Goal: Communication & Community: Answer question/provide support

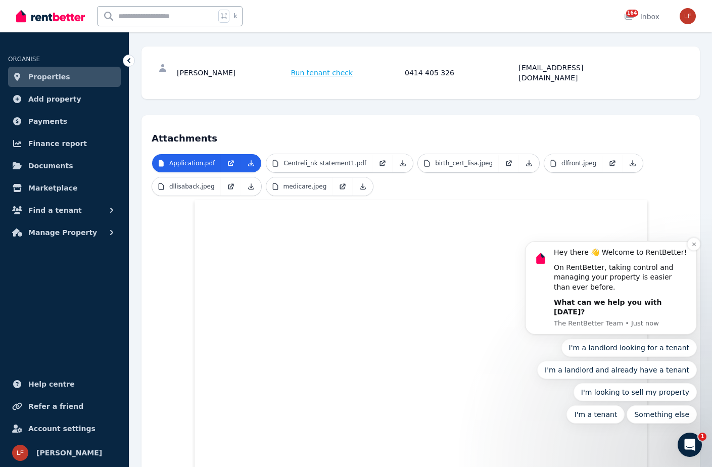
scroll to position [132, 0]
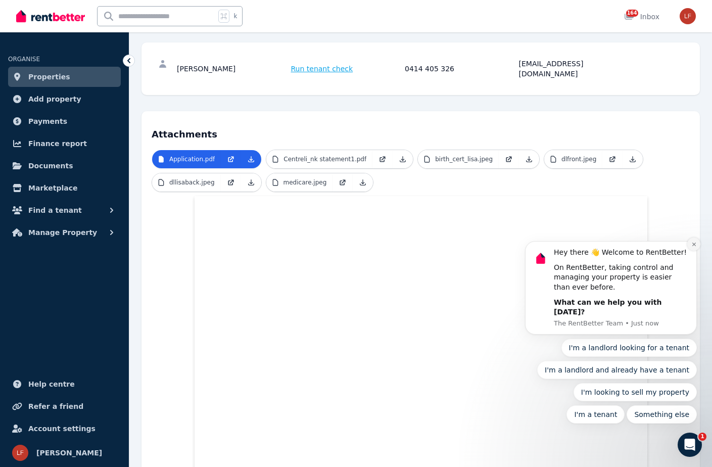
click at [694, 247] on icon "Dismiss notification" at bounding box center [695, 245] width 6 height 6
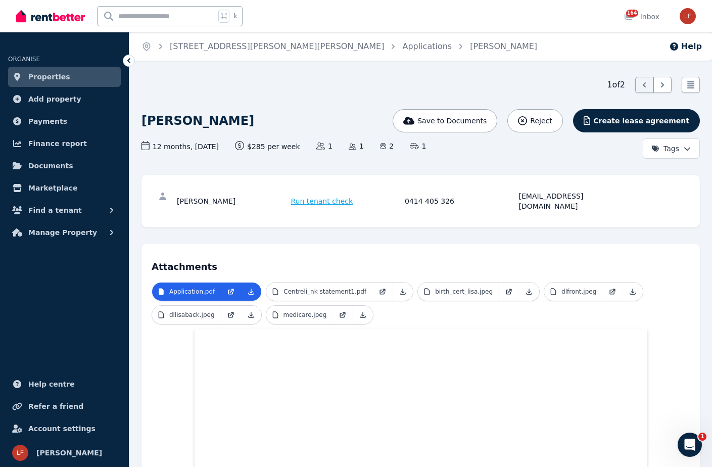
scroll to position [0, 0]
click at [246, 48] on link "[STREET_ADDRESS][PERSON_NAME][PERSON_NAME]" at bounding box center [277, 46] width 214 height 10
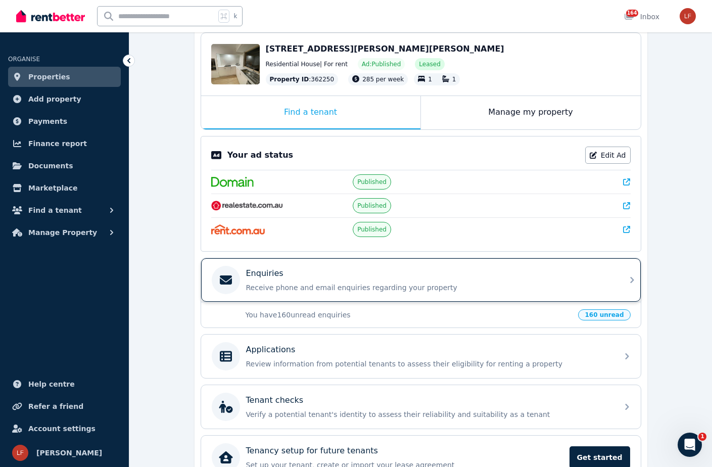
scroll to position [106, 0]
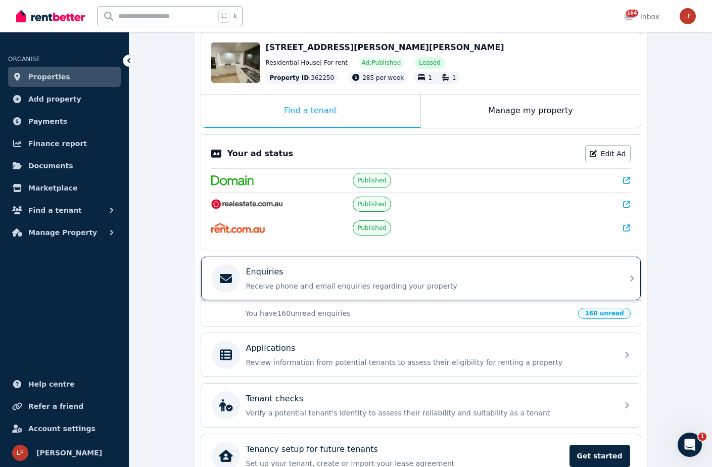
click at [522, 300] on div "Enquiries Receive phone and email enquiries regarding your property" at bounding box center [421, 278] width 440 height 43
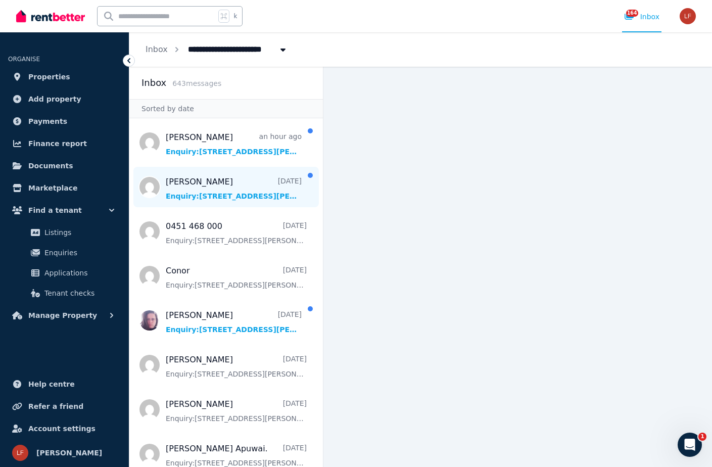
click at [246, 186] on span "Message list" at bounding box center [226, 187] width 194 height 40
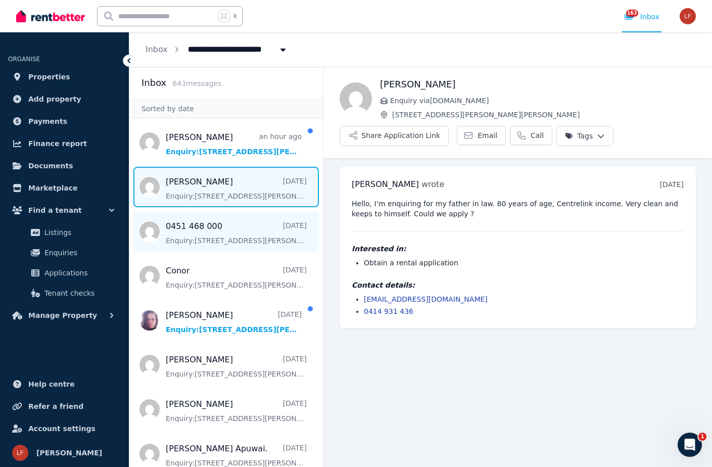
click at [247, 244] on span "Message list" at bounding box center [226, 231] width 194 height 40
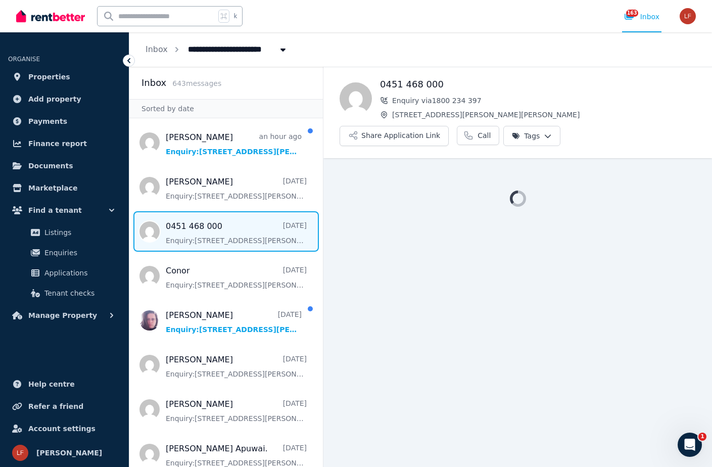
scroll to position [10, 0]
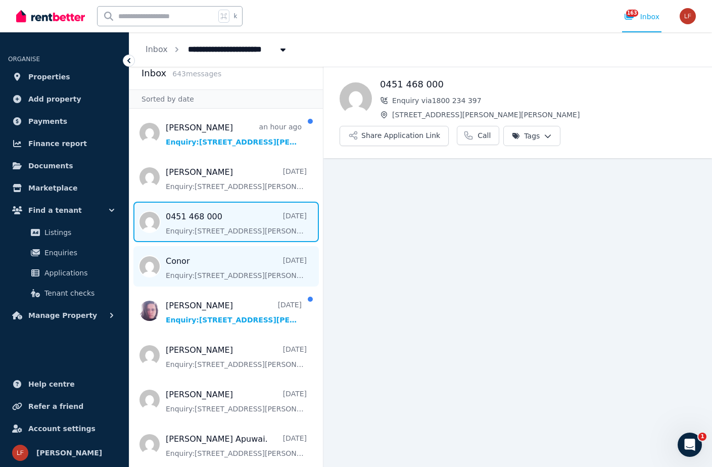
click at [243, 258] on span "Message list" at bounding box center [226, 266] width 194 height 40
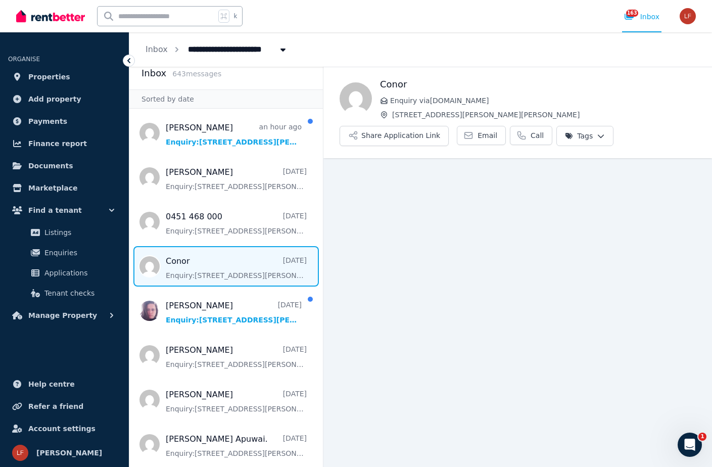
scroll to position [32, 0]
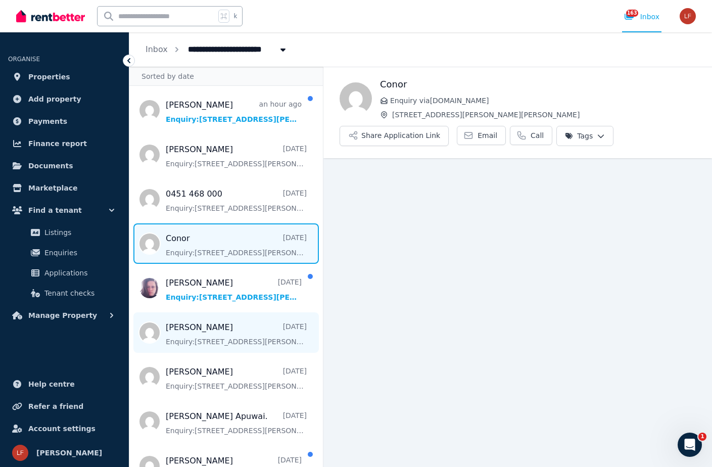
click at [235, 327] on span "Message list" at bounding box center [226, 333] width 194 height 40
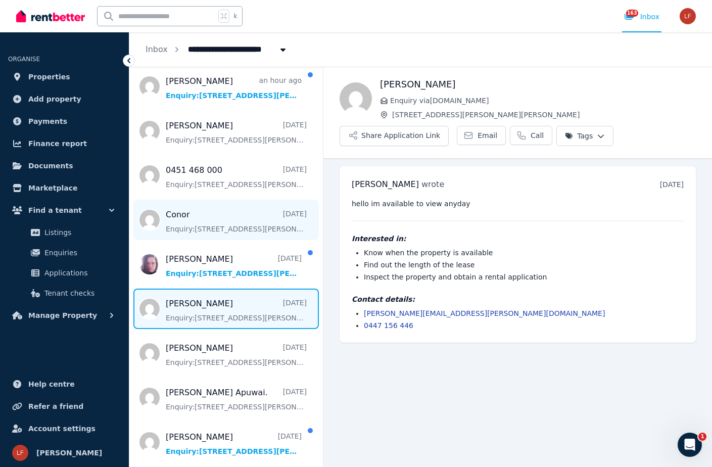
scroll to position [71, 0]
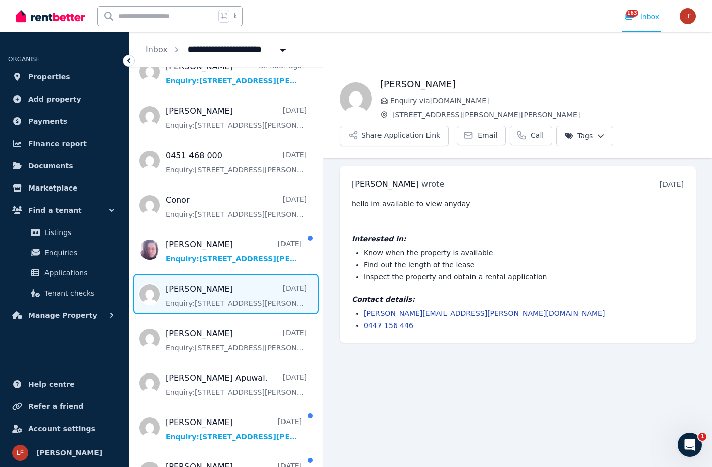
click at [590, 142] on button "Tags" at bounding box center [585, 136] width 57 height 20
click at [585, 136] on html "**********" at bounding box center [356, 233] width 712 height 467
click at [510, 214] on label "Not interested" at bounding box center [523, 210] width 51 height 10
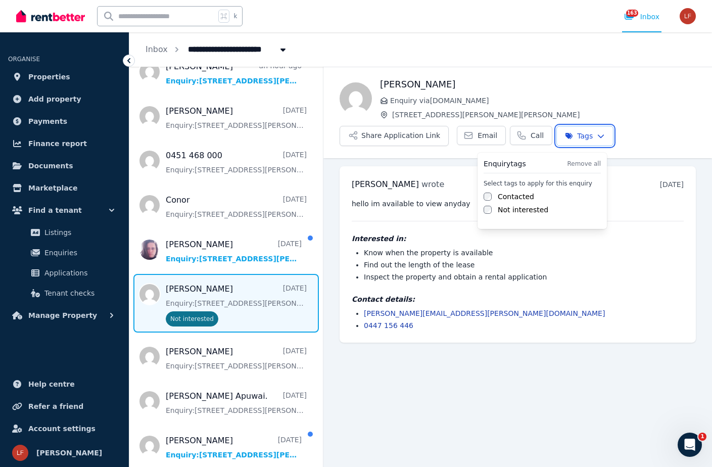
click at [251, 207] on html "**********" at bounding box center [356, 233] width 712 height 467
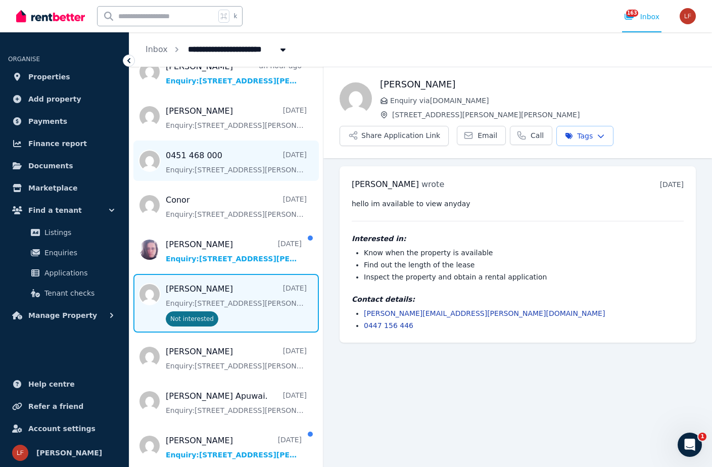
click at [255, 170] on span "Message list" at bounding box center [226, 161] width 194 height 40
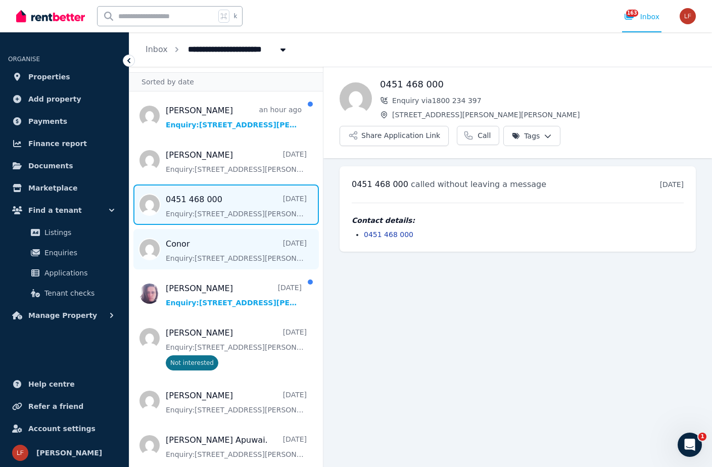
scroll to position [26, 0]
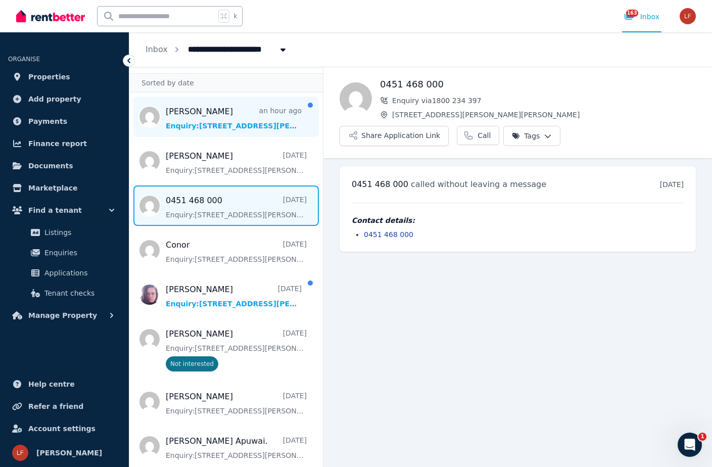
click at [258, 127] on span "Message list" at bounding box center [226, 117] width 194 height 40
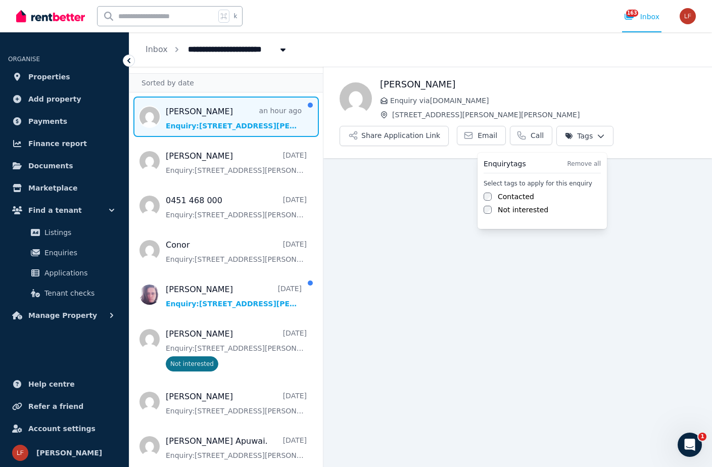
click at [566, 138] on html "**********" at bounding box center [356, 233] width 712 height 467
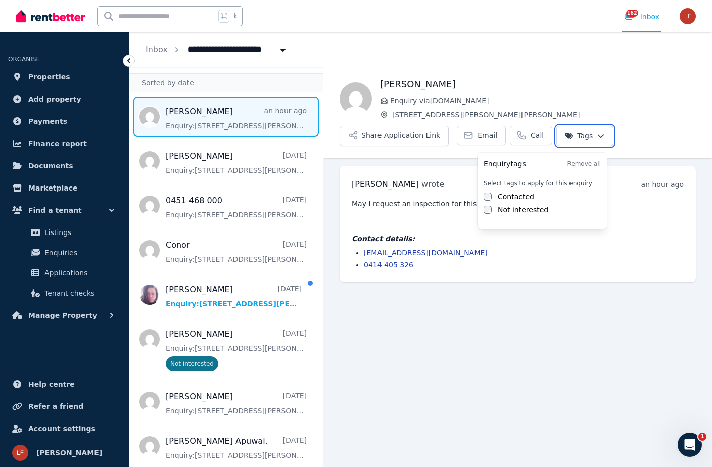
click at [489, 291] on html "**********" at bounding box center [356, 233] width 712 height 467
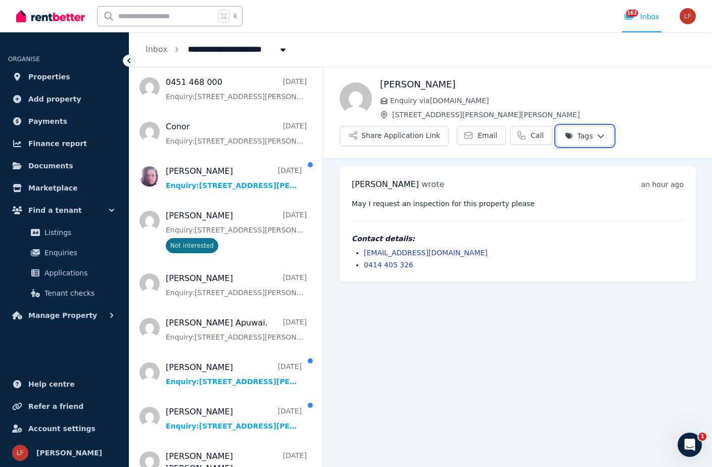
scroll to position [243, 0]
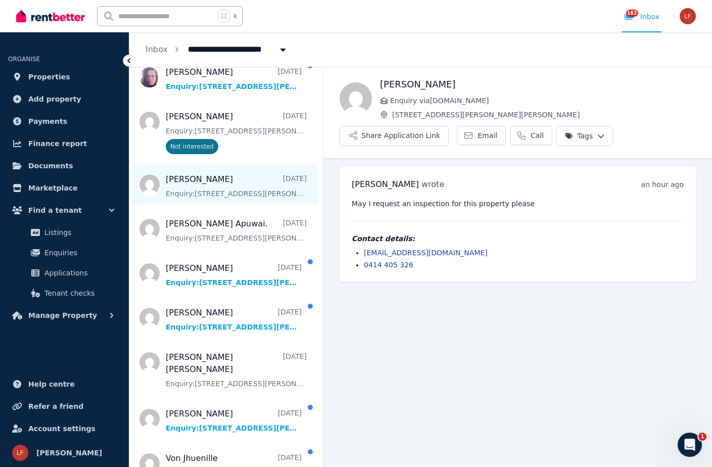
click at [223, 188] on span "Message list" at bounding box center [226, 184] width 194 height 40
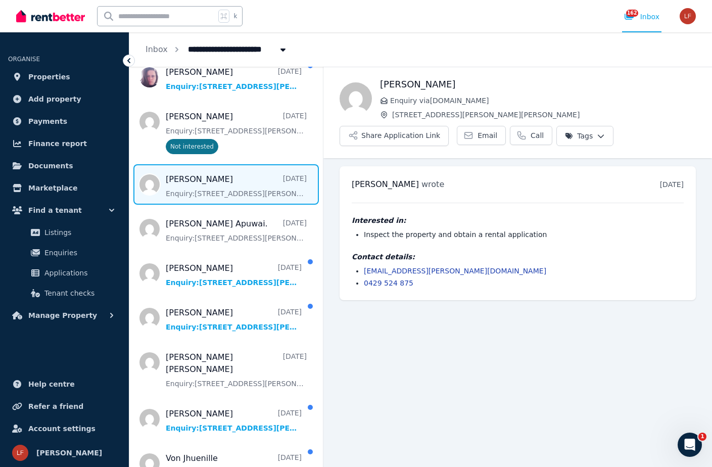
drag, startPoint x: 399, startPoint y: 264, endPoint x: 375, endPoint y: 264, distance: 23.8
click at [377, 264] on div "Contact details: [EMAIL_ADDRESS][PERSON_NAME][DOMAIN_NAME] 0429 524 875" at bounding box center [518, 270] width 332 height 36
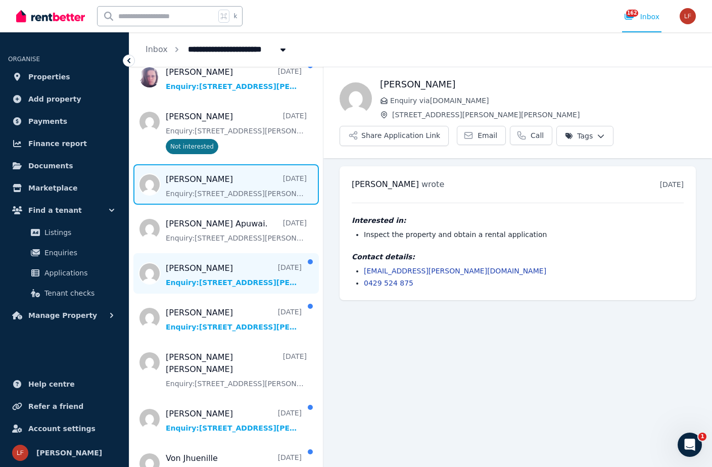
click at [238, 275] on span "Message list" at bounding box center [226, 273] width 194 height 40
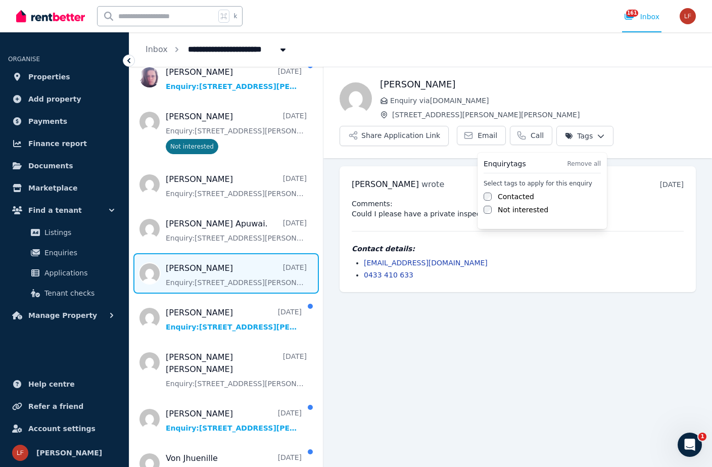
click at [592, 135] on html "**********" at bounding box center [356, 233] width 712 height 467
click at [527, 214] on label "Not interested" at bounding box center [523, 210] width 51 height 10
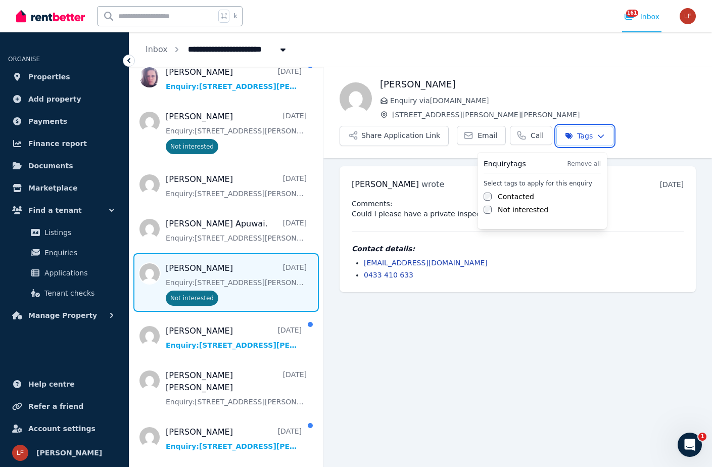
click at [251, 240] on html "**********" at bounding box center [356, 233] width 712 height 467
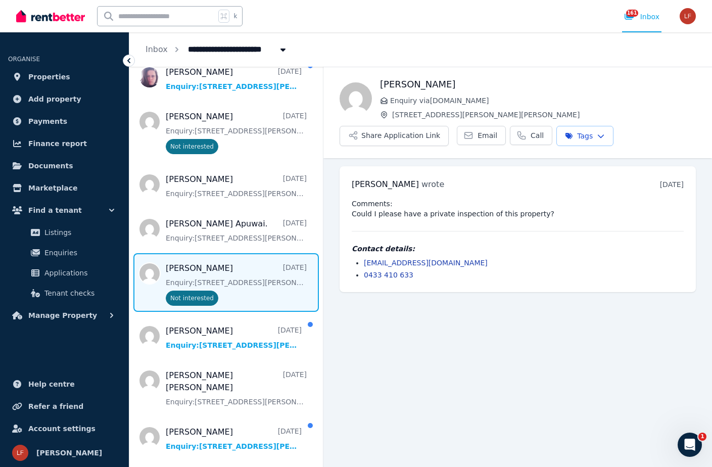
click at [251, 240] on span "Message list" at bounding box center [226, 229] width 194 height 40
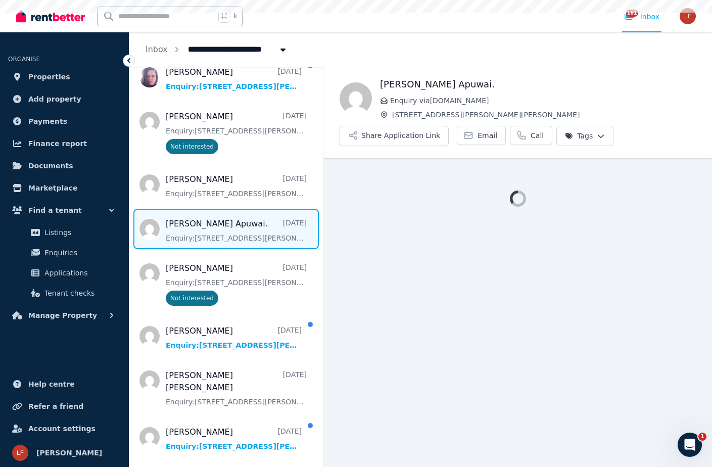
click at [227, 235] on span "Message list" at bounding box center [226, 229] width 194 height 40
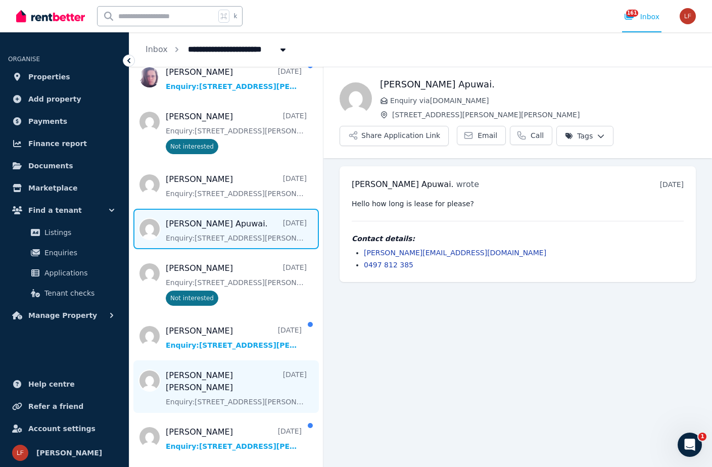
click at [233, 392] on span "Message list" at bounding box center [226, 387] width 194 height 53
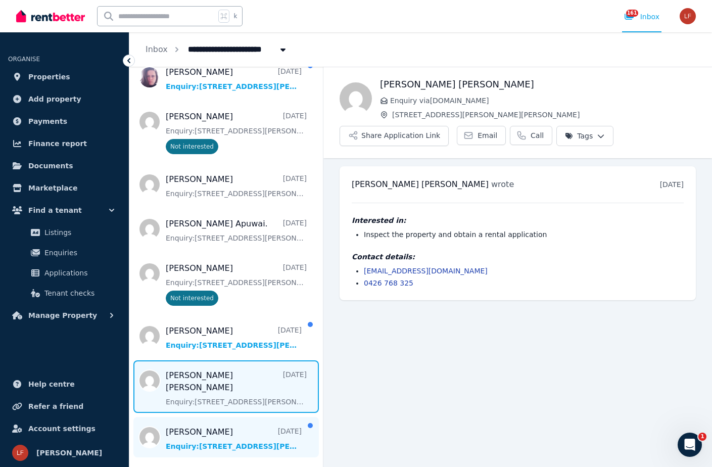
drag, startPoint x: 162, startPoint y: 448, endPoint x: 167, endPoint y: 448, distance: 5.6
click at [167, 448] on span "Message list" at bounding box center [226, 437] width 194 height 40
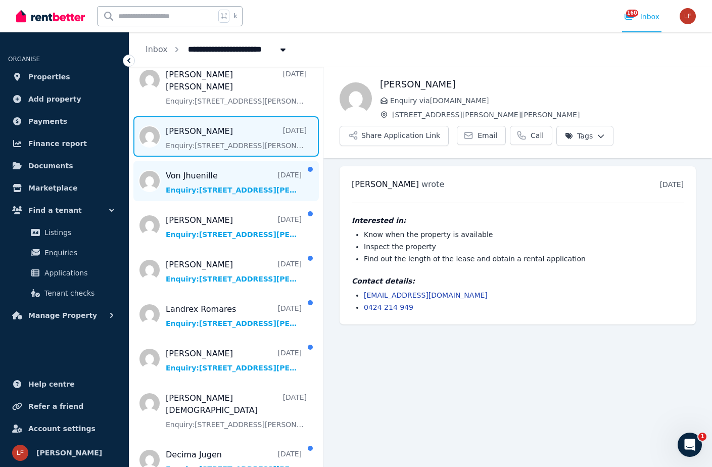
scroll to position [635, 0]
